Goal: Check status: Check status

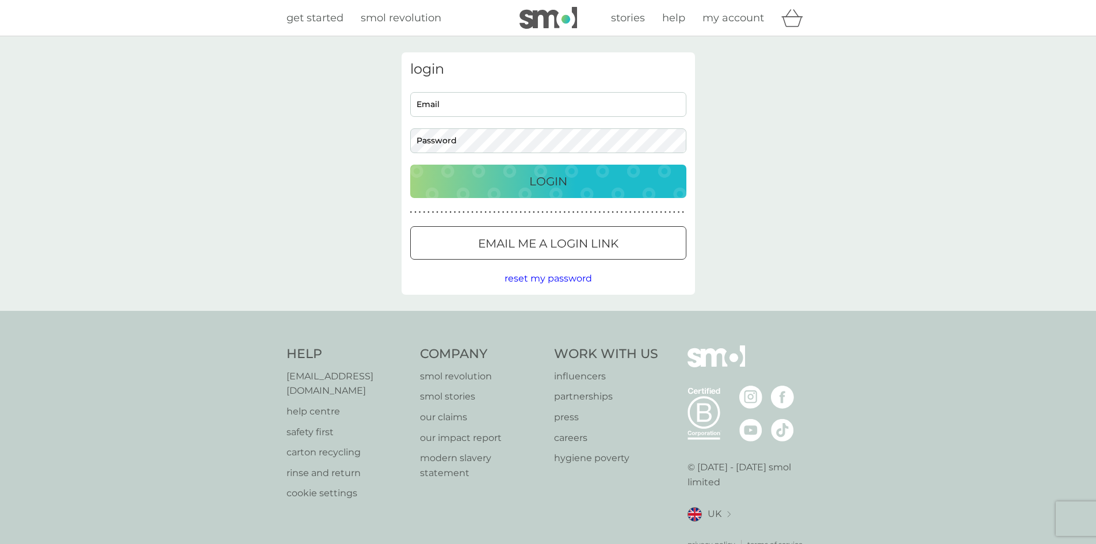
type input "vivaseojin@gmail.com"
click at [580, 177] on div "Login" at bounding box center [548, 181] width 253 height 18
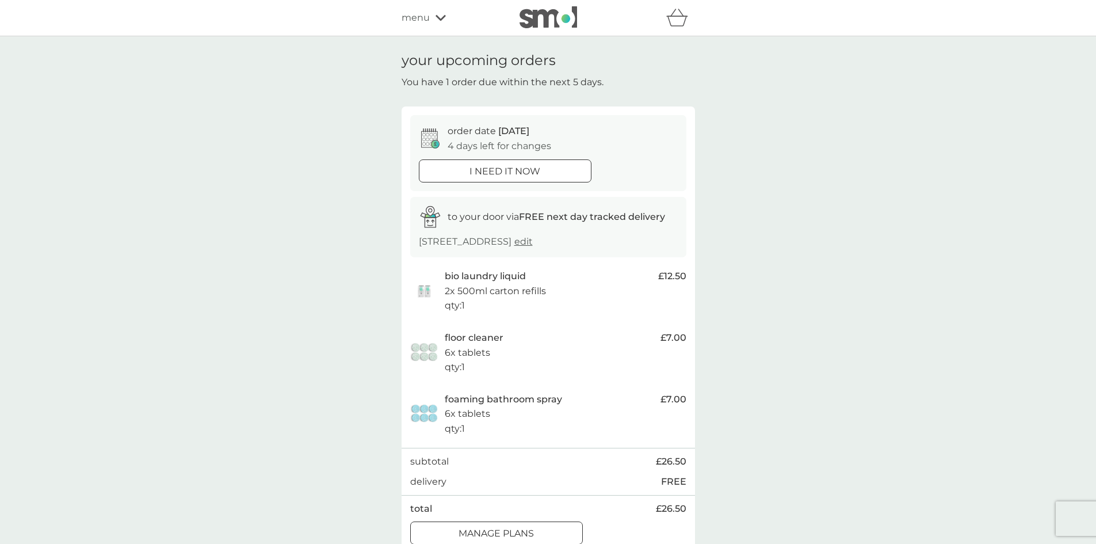
click at [442, 20] on icon at bounding box center [440, 17] width 10 height 7
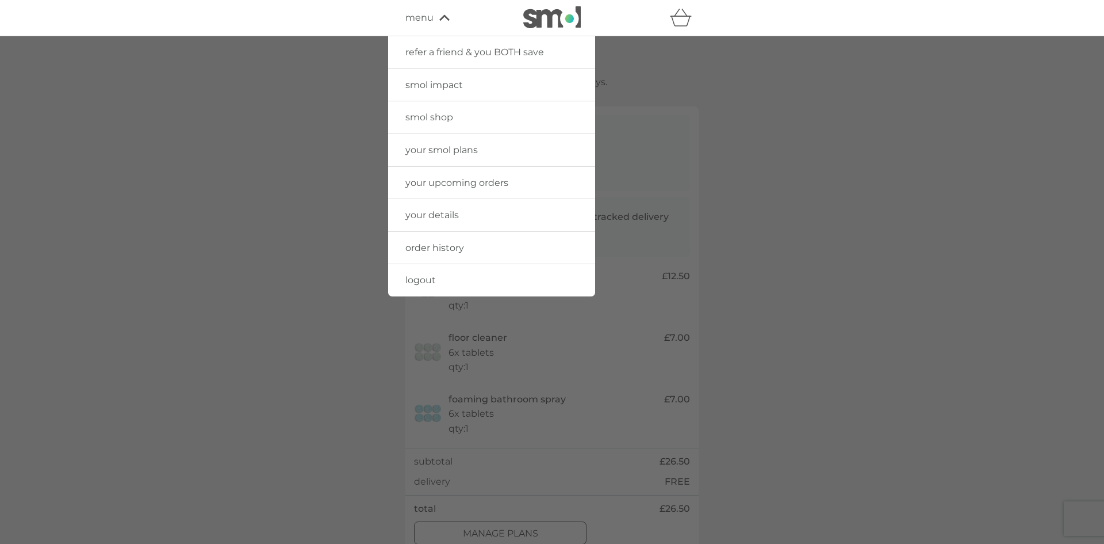
click at [440, 249] on span "order history" at bounding box center [435, 247] width 59 height 11
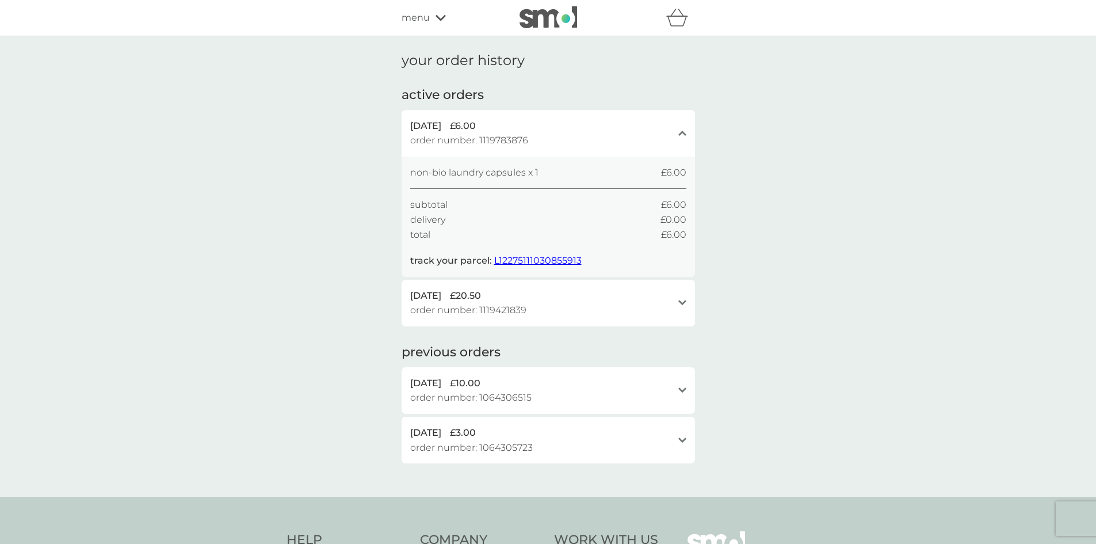
click at [546, 312] on div "[DATE] £20.50 order number: 1119421839" at bounding box center [541, 302] width 262 height 29
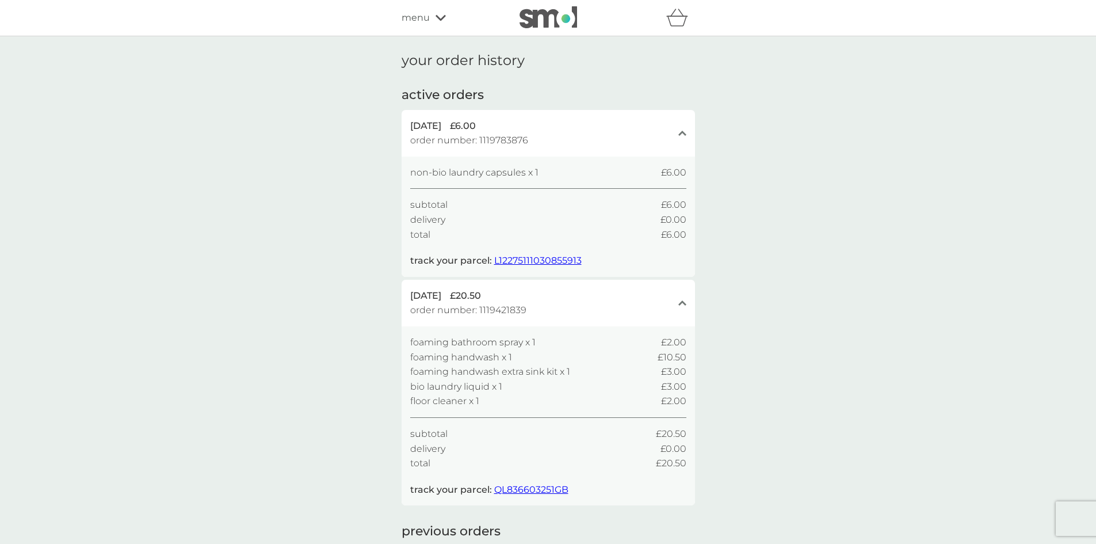
click at [546, 490] on span "QL836603251GB" at bounding box center [531, 489] width 74 height 11
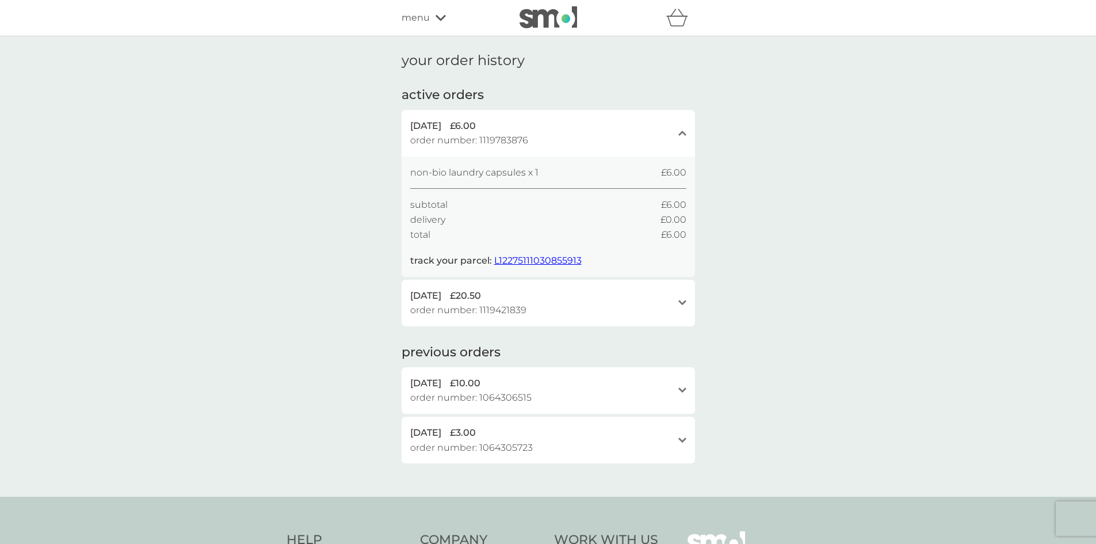
scroll to position [173, 0]
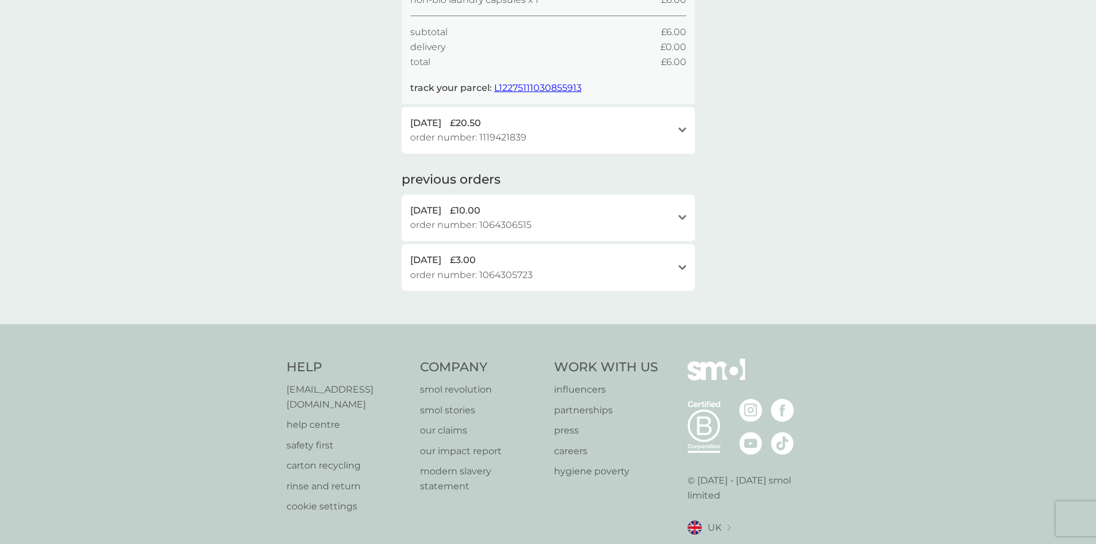
click at [669, 220] on div "[DATE] £10.00 order number: 1064306515" at bounding box center [541, 217] width 262 height 29
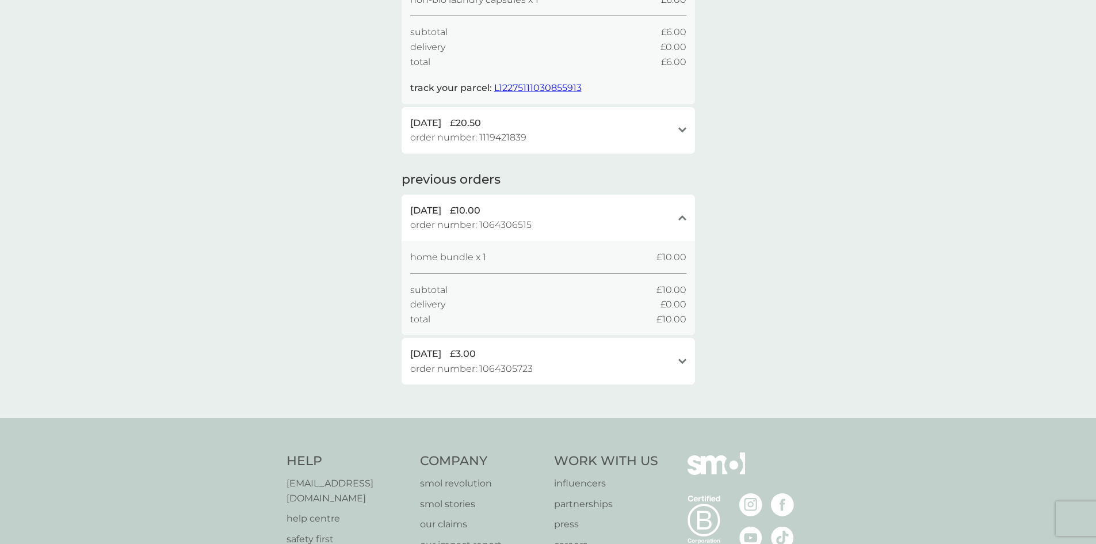
click at [680, 365] on div "open" at bounding box center [682, 361] width 8 height 9
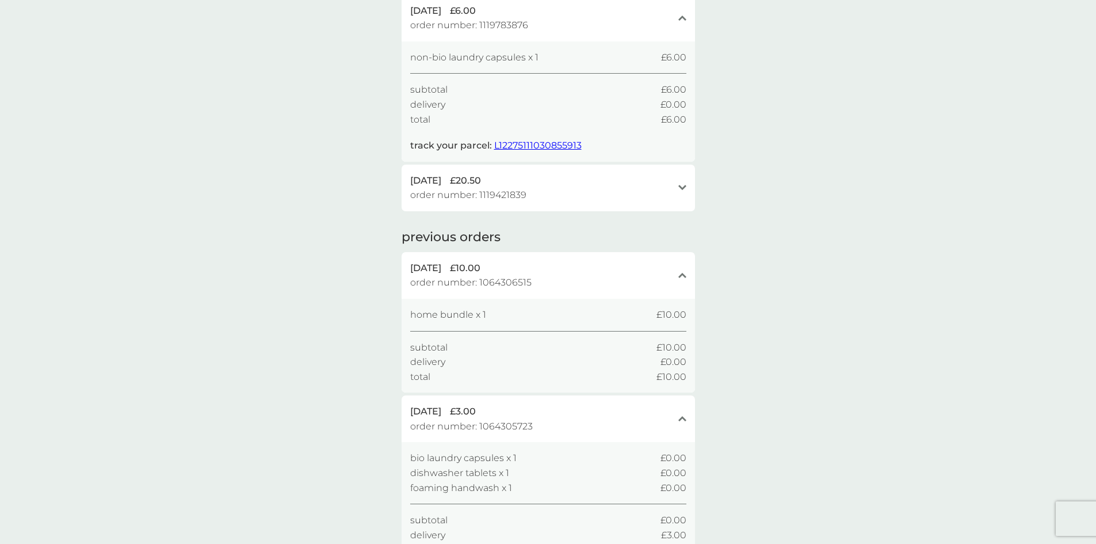
scroll to position [0, 0]
